Goal: Contribute content

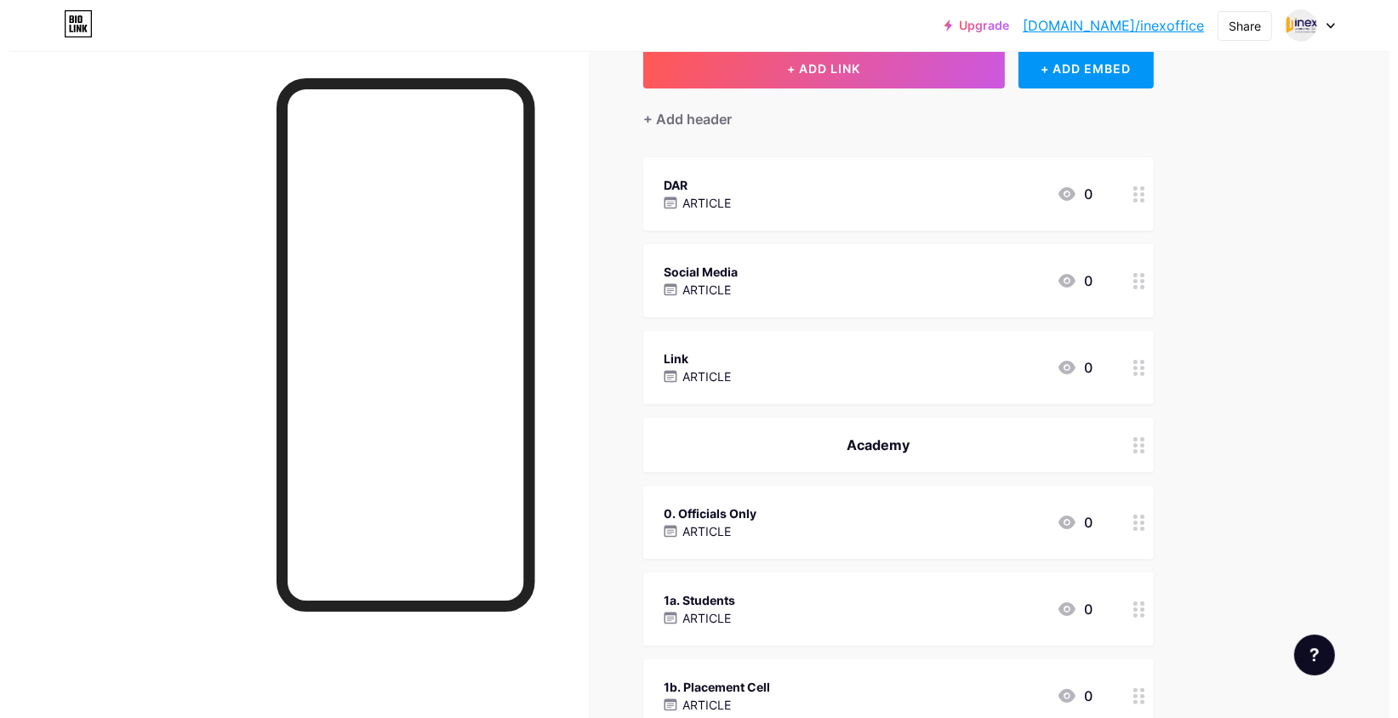
scroll to position [113, 0]
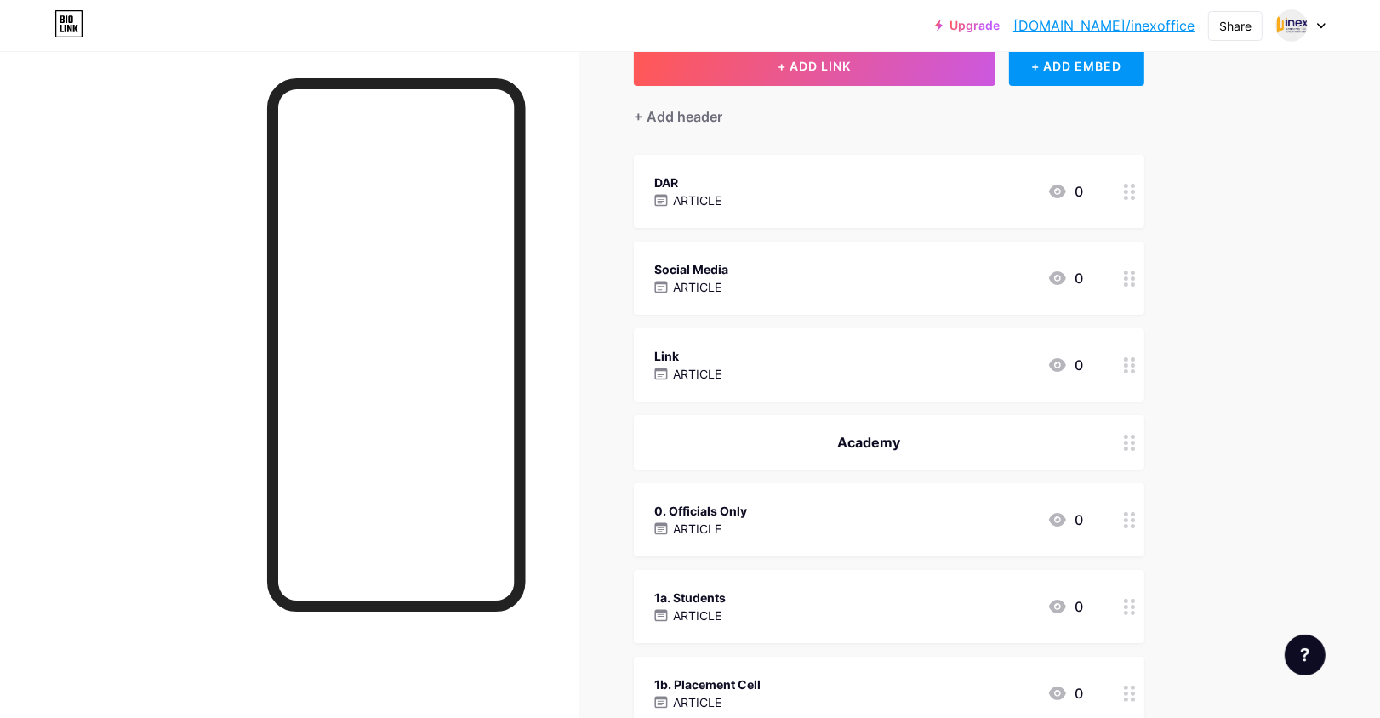
click at [812, 271] on div "Social Media ARTICLE 0" at bounding box center [868, 278] width 429 height 39
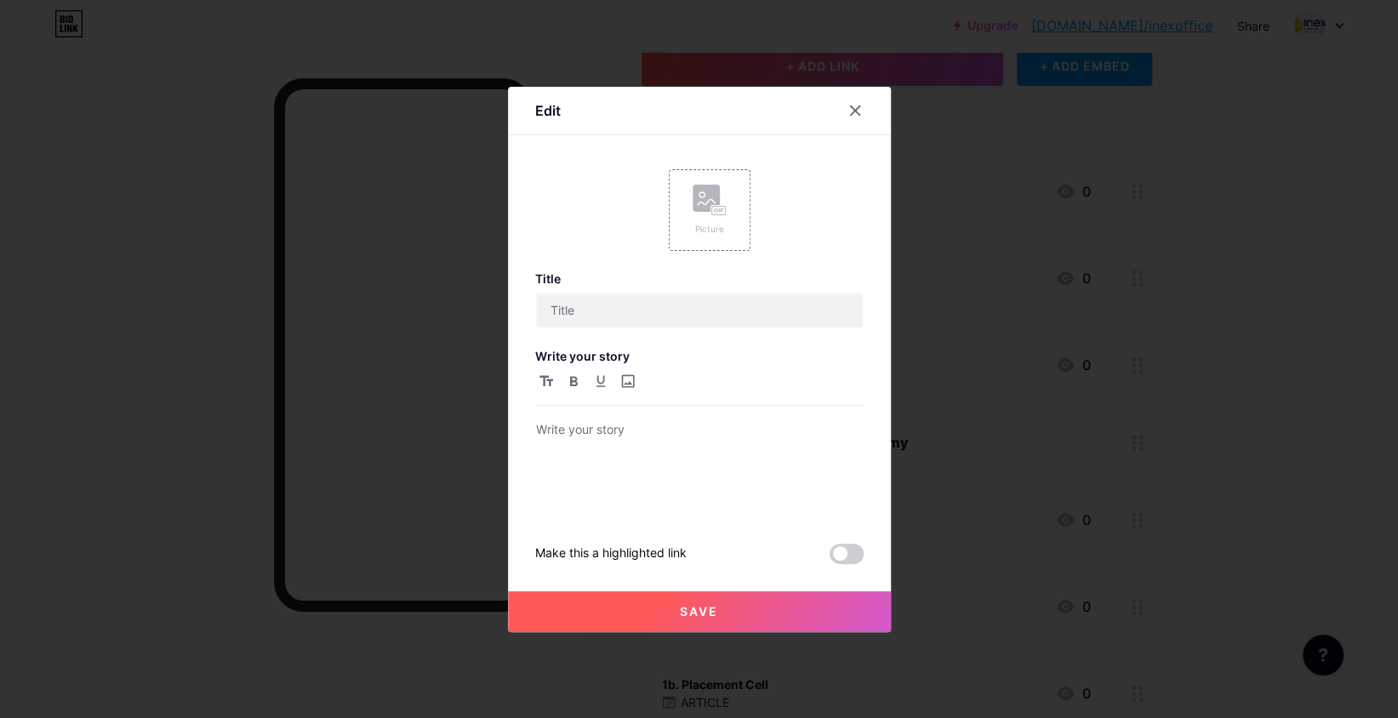
type input "Social Media"
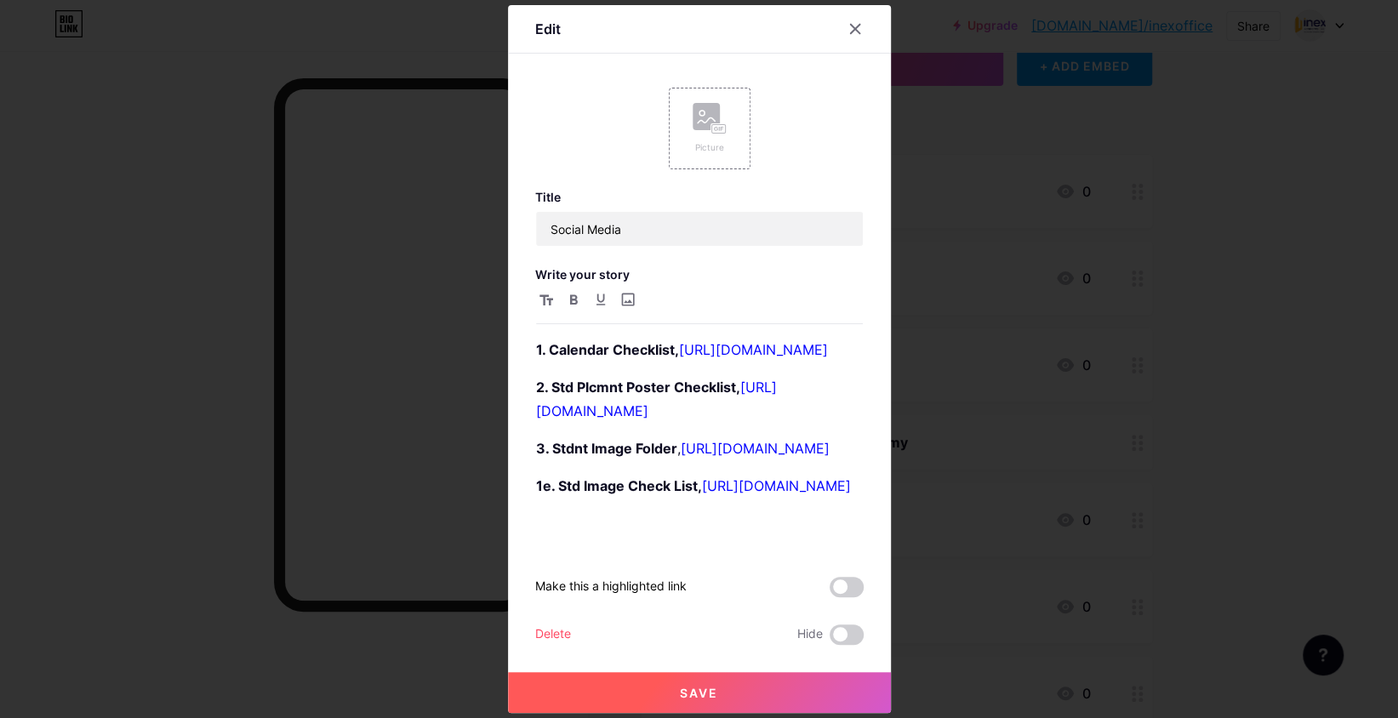
scroll to position [9, 0]
click at [855, 21] on div at bounding box center [855, 29] width 31 height 31
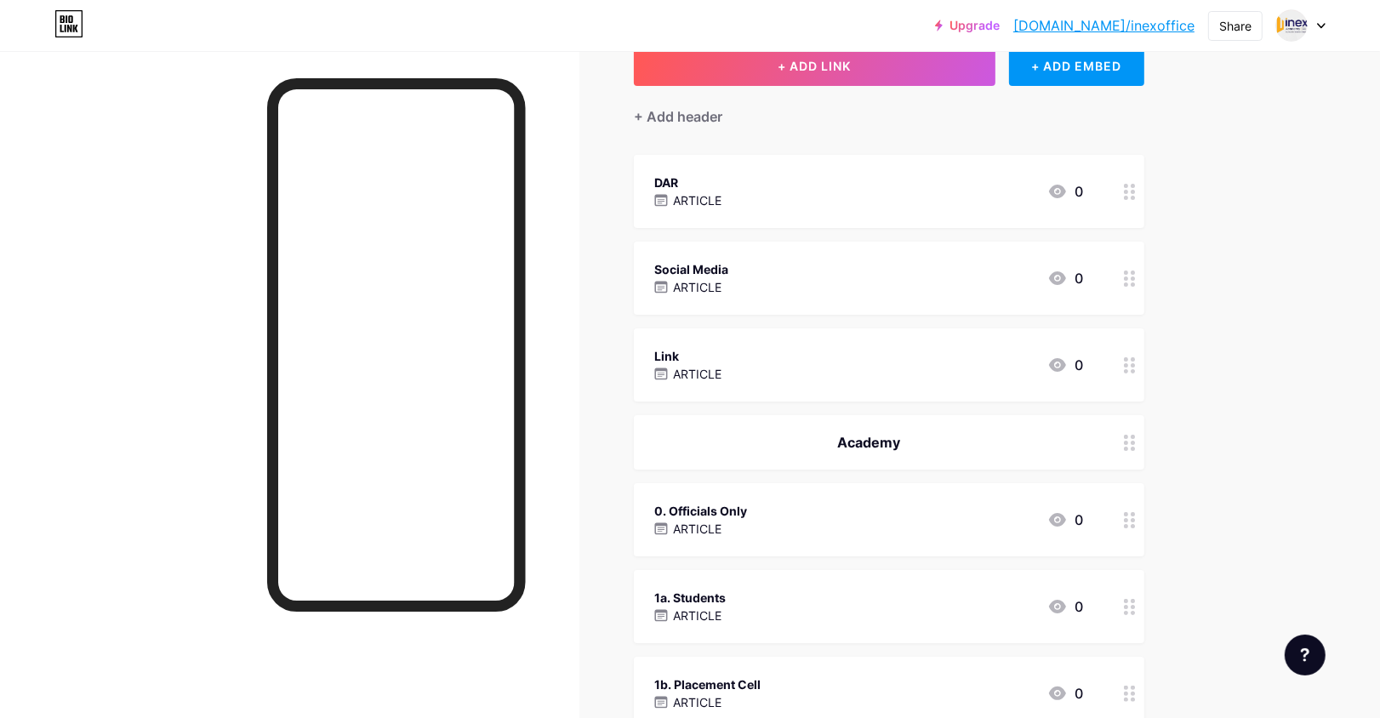
click at [738, 357] on div "Link ARTICLE 0" at bounding box center [868, 364] width 429 height 39
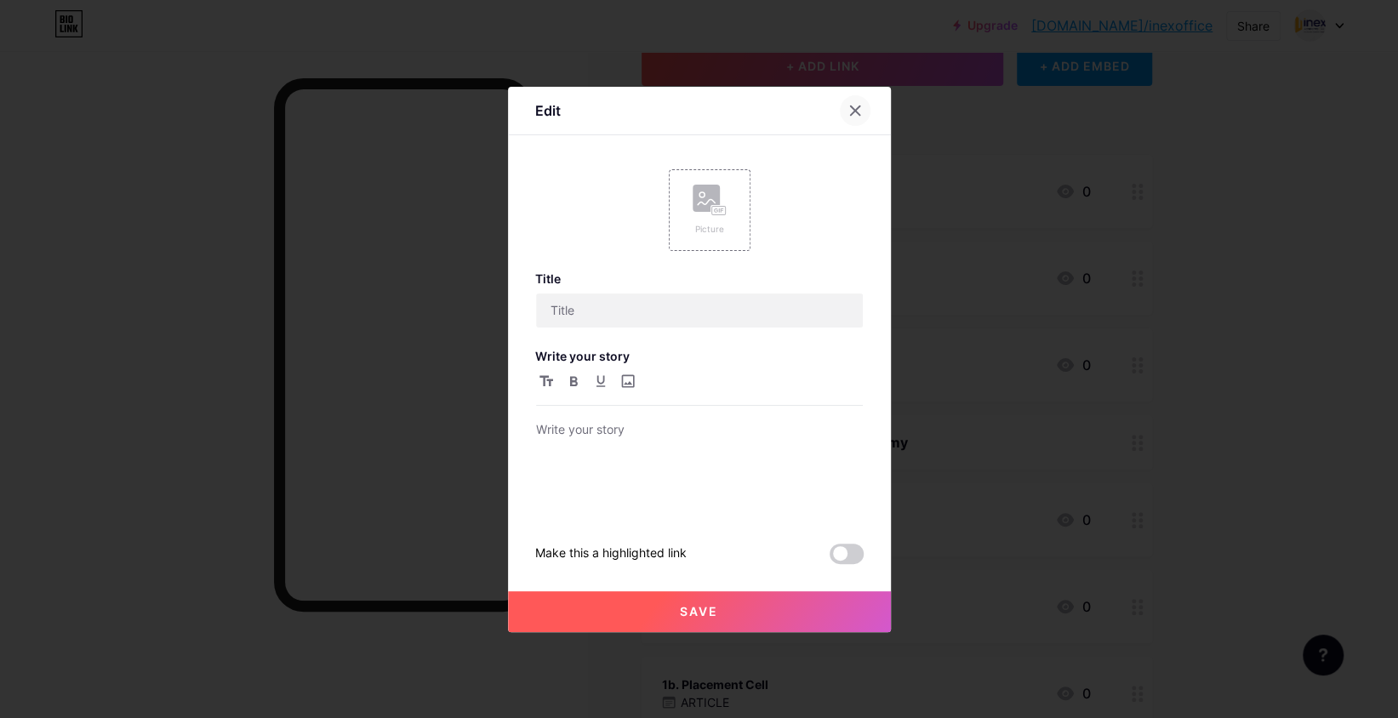
click at [856, 113] on icon at bounding box center [855, 111] width 14 height 14
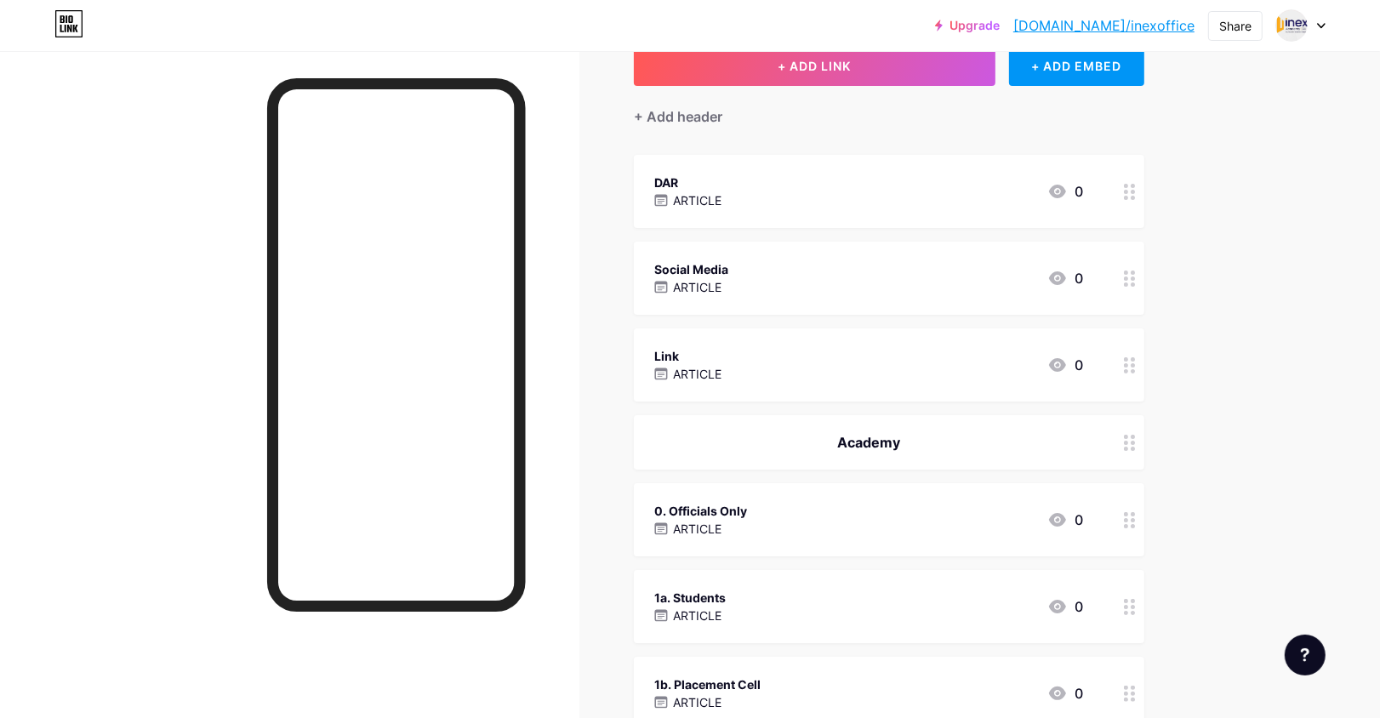
click at [777, 292] on div "Social Media ARTICLE 0" at bounding box center [868, 278] width 429 height 39
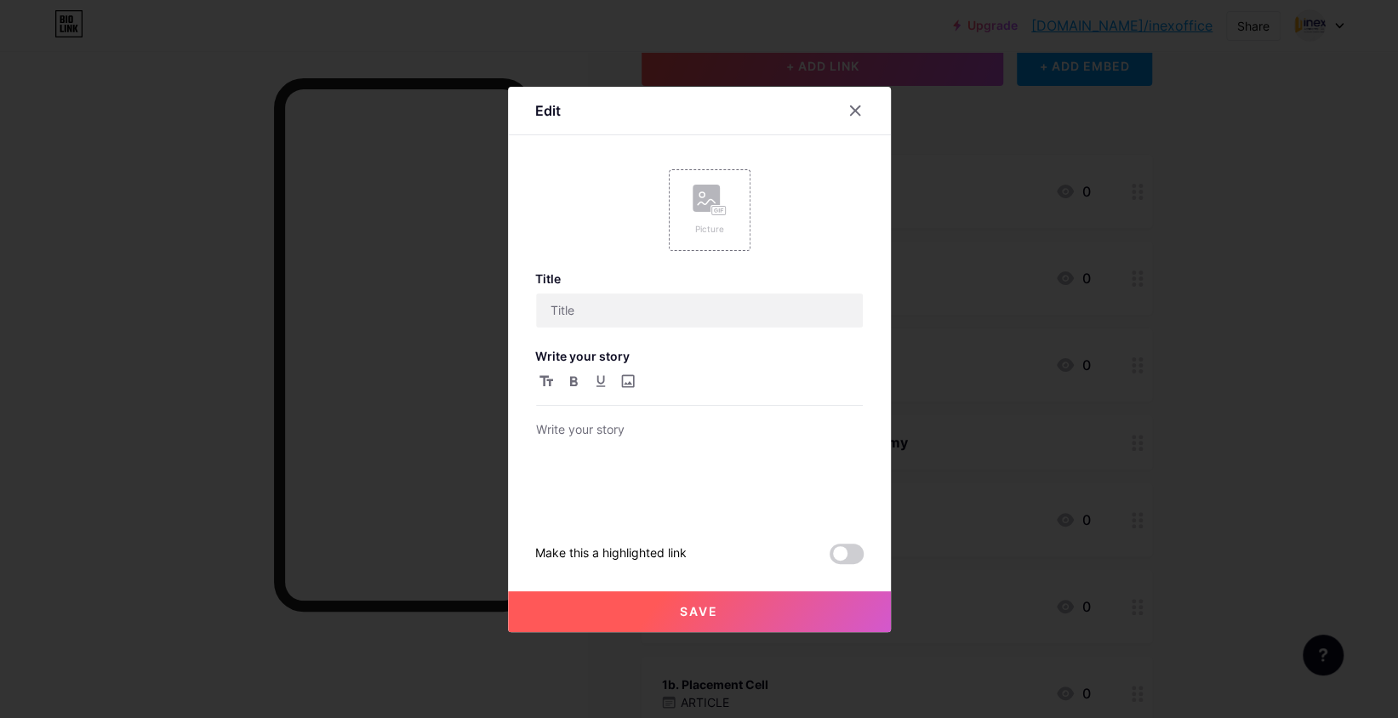
type input "Social Media"
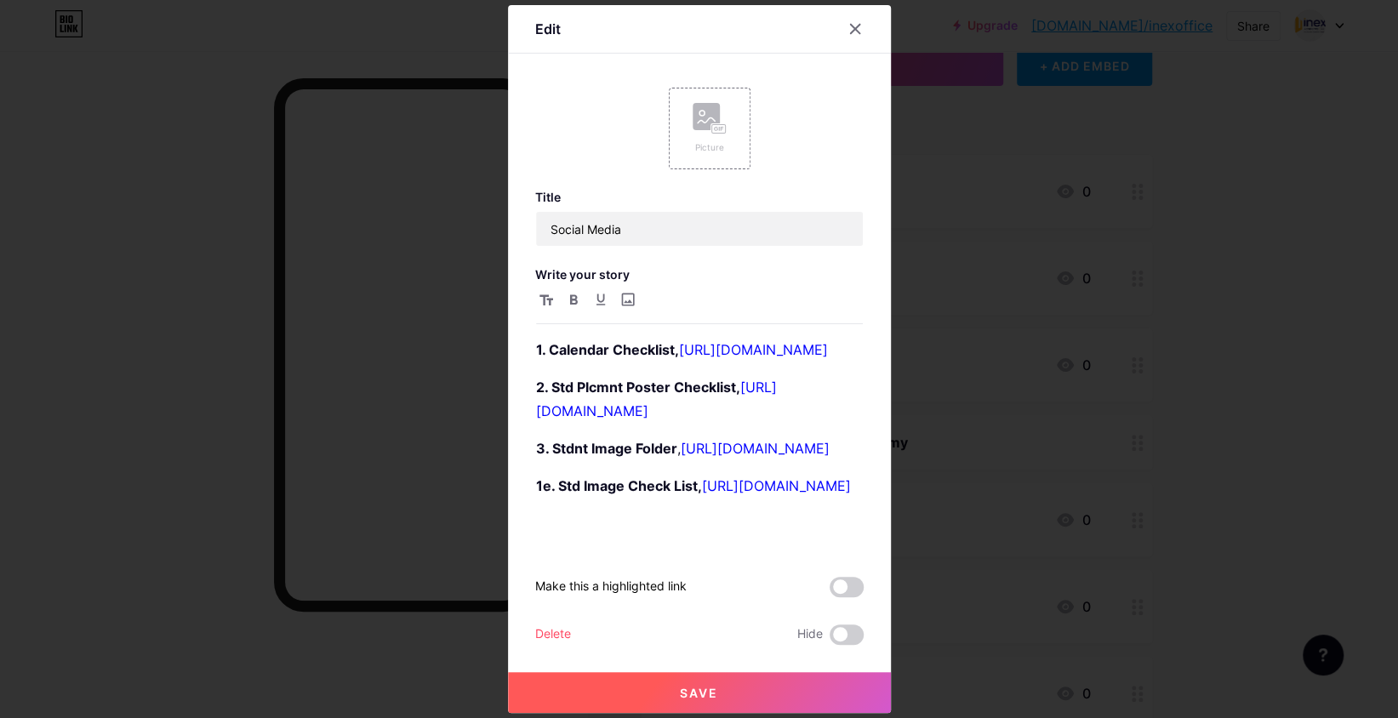
scroll to position [319, 0]
click at [758, 516] on ol "1. Calendar Checklist, [URL][DOMAIN_NAME] 2. Std Plcmnt Poster Checklist, [URL]…" at bounding box center [699, 436] width 327 height 197
drag, startPoint x: 611, startPoint y: 533, endPoint x: 483, endPoint y: 530, distance: 127.6
click at [483, 530] on div "Edit Picture Title Social Media Write your story 1. Calendar Checklist, [URL][D…" at bounding box center [699, 359] width 1398 height 718
click at [644, 549] on div "1. Calendar Checklist, [URL][DOMAIN_NAME] 2. Std Plcmnt Poster Checklist, [URL]…" at bounding box center [699, 443] width 327 height 211
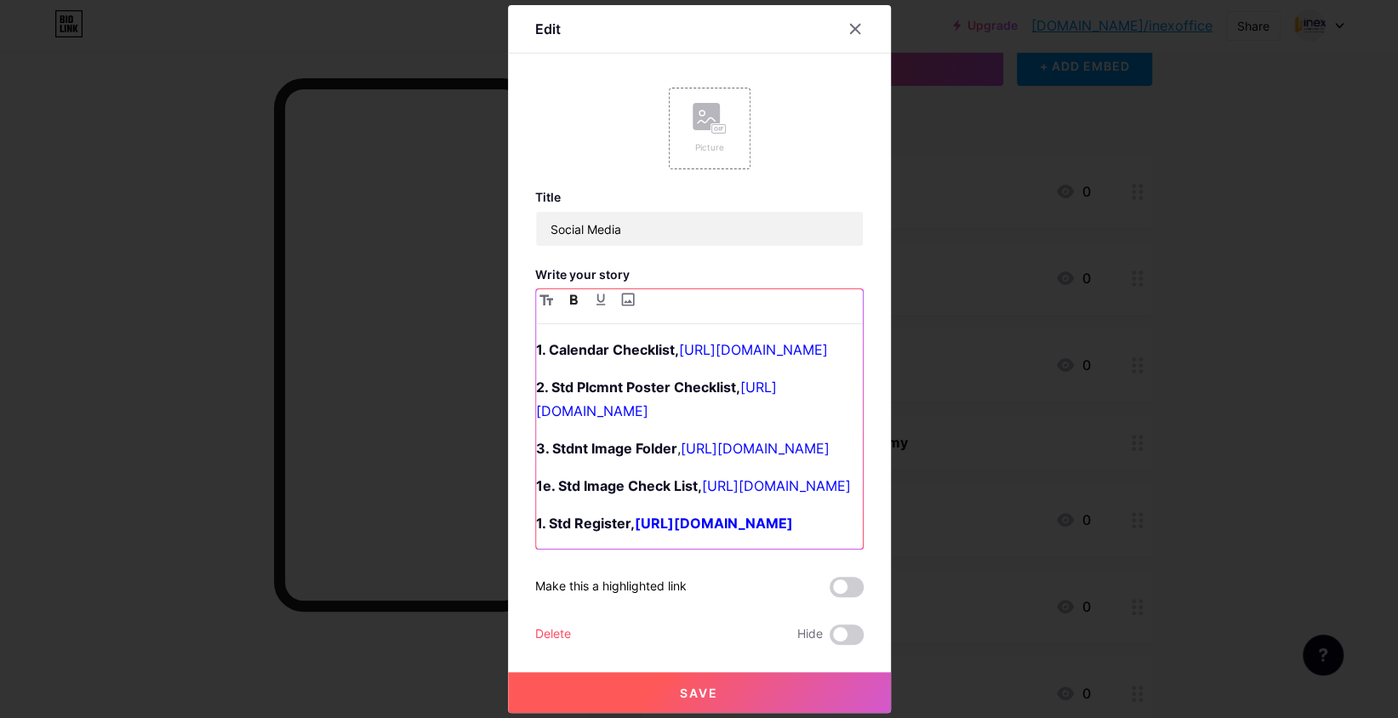
scroll to position [426, 0]
drag, startPoint x: 747, startPoint y: 553, endPoint x: 516, endPoint y: 456, distance: 250.1
click at [516, 456] on div "Edit Picture Title Social Media Write your story 1. Calendar Checklist, [URL][D…" at bounding box center [699, 359] width 383 height 708
click at [670, 511] on p "1. Std Register, [URL][DOMAIN_NAME]" at bounding box center [699, 523] width 327 height 24
click at [660, 515] on link "[URL][DOMAIN_NAME]" at bounding box center [709, 523] width 149 height 17
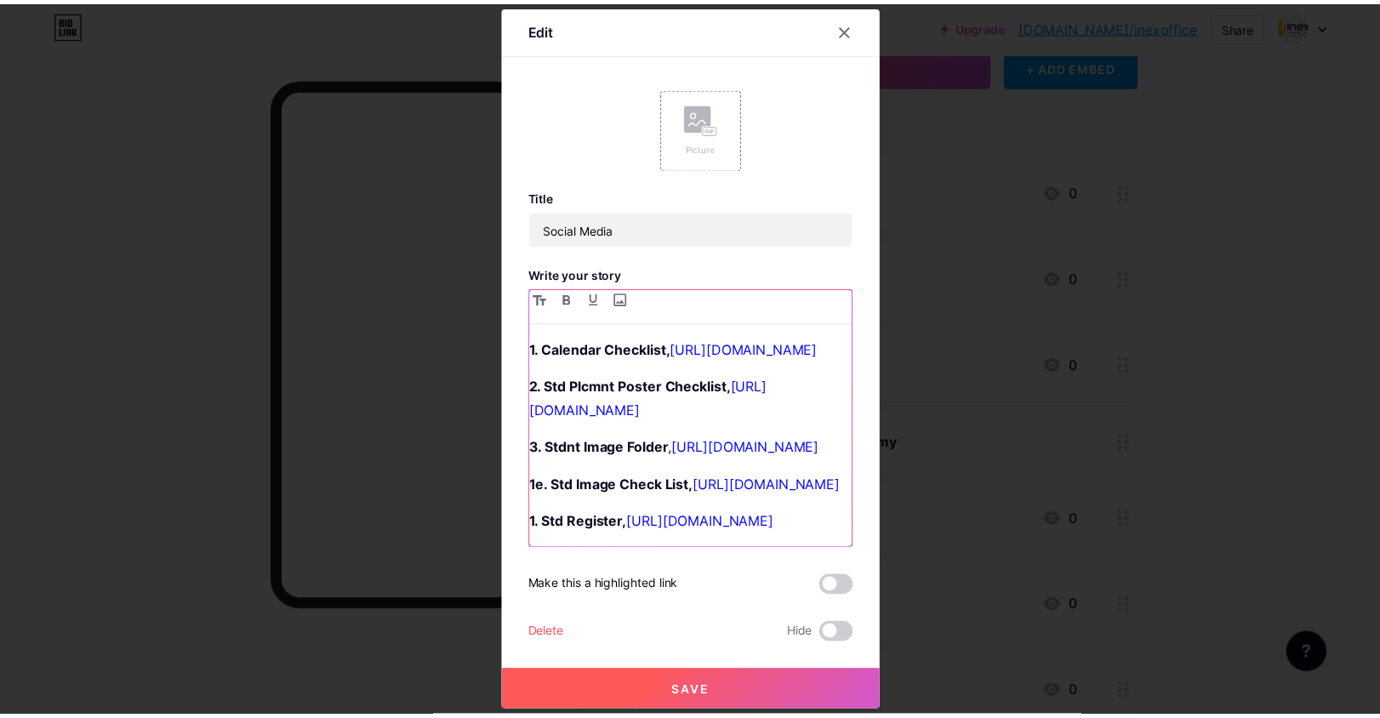
scroll to position [437, 0]
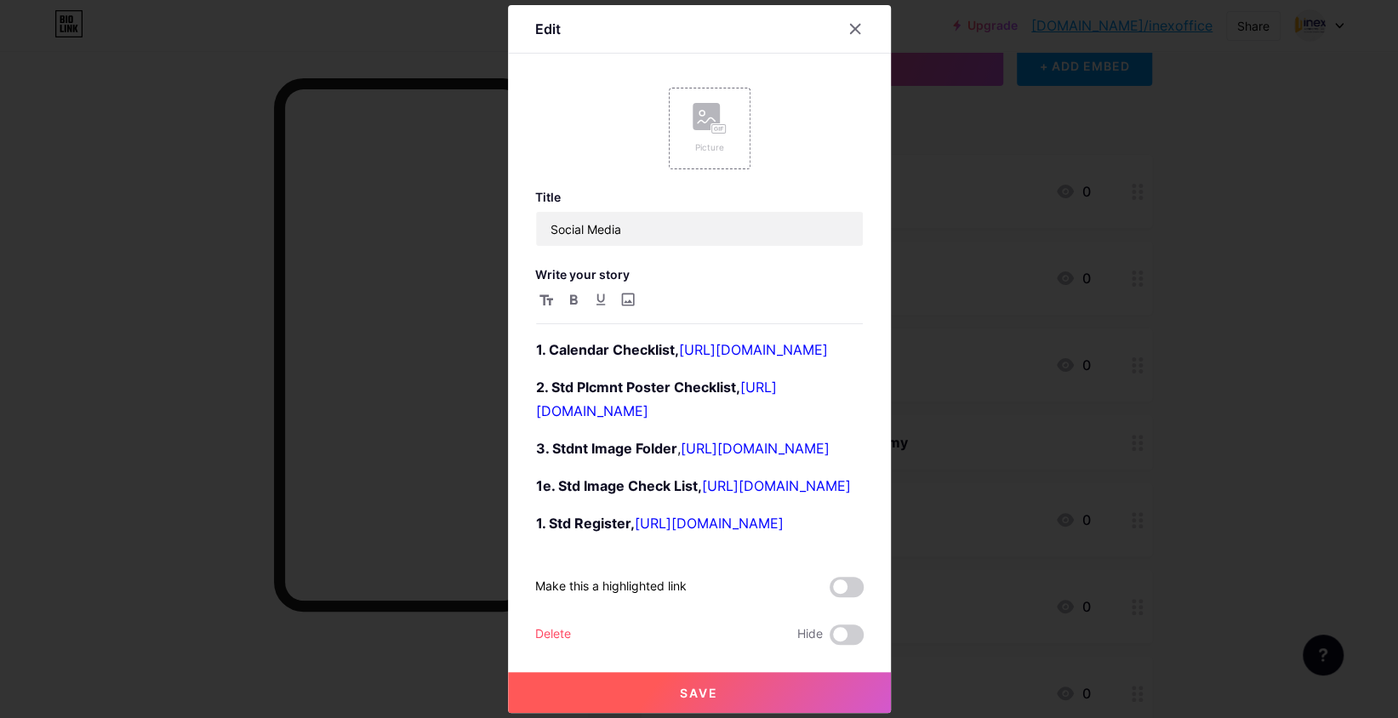
click at [586, 696] on button "Save" at bounding box center [699, 692] width 383 height 41
click at [649, 515] on link "[URL][DOMAIN_NAME]" at bounding box center [709, 523] width 149 height 17
